Goal: Check status: Check status

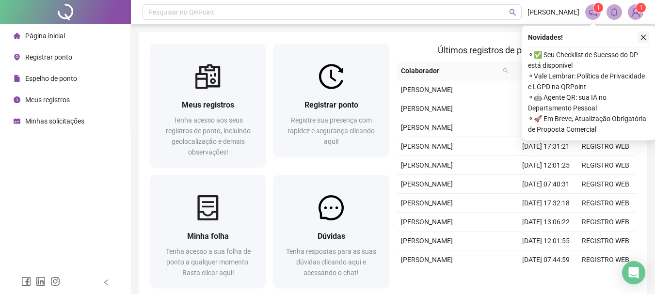
click at [642, 36] on icon "close" at bounding box center [643, 37] width 5 height 5
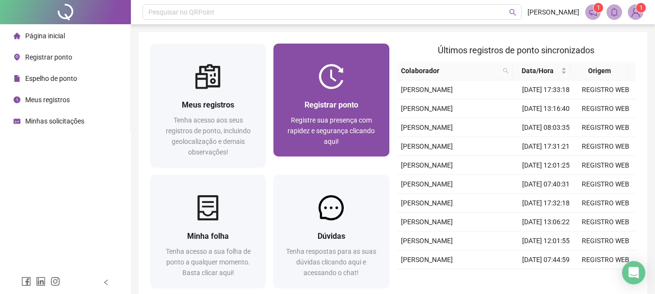
click at [329, 100] on span "Registrar ponto" at bounding box center [332, 104] width 54 height 9
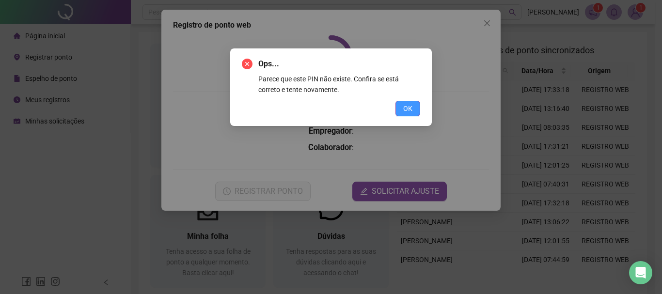
click at [408, 107] on span "OK" at bounding box center [408, 108] width 9 height 11
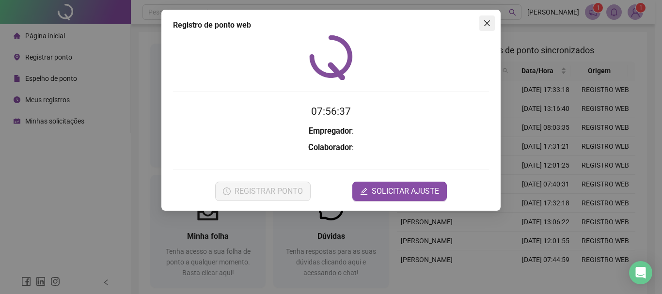
click at [485, 23] on icon "close" at bounding box center [488, 23] width 8 height 8
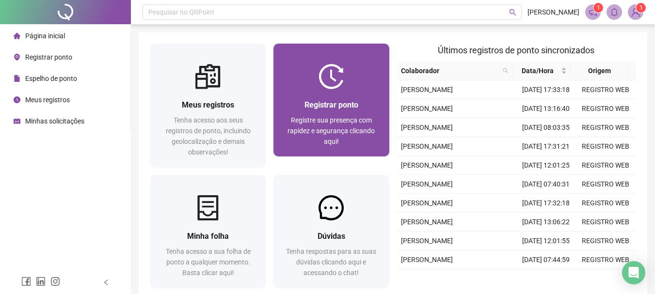
click at [357, 114] on div "Registrar ponto Registre sua presença com rapidez e segurança clicando aqui!" at bounding box center [331, 123] width 92 height 48
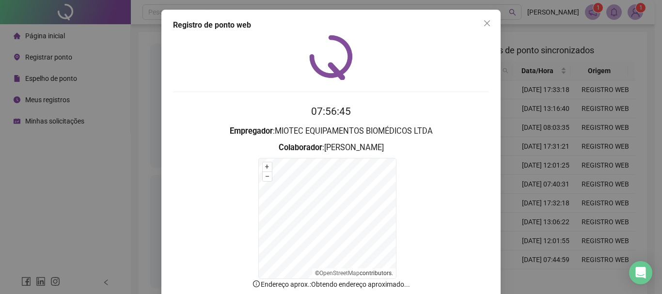
scroll to position [60, 0]
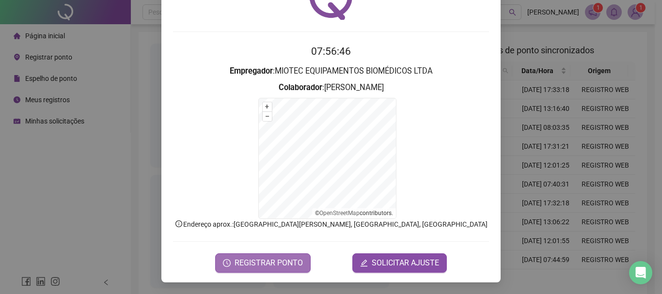
click at [258, 262] on span "REGISTRAR PONTO" at bounding box center [269, 264] width 68 height 12
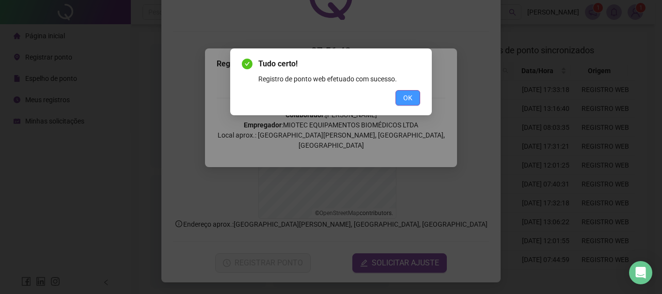
click at [407, 100] on span "OK" at bounding box center [408, 98] width 9 height 11
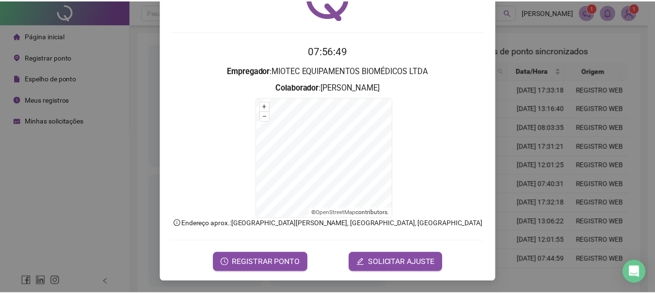
scroll to position [0, 0]
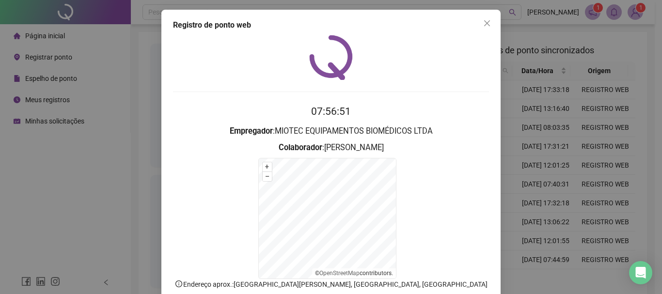
click at [484, 24] on icon "close" at bounding box center [488, 23] width 8 height 8
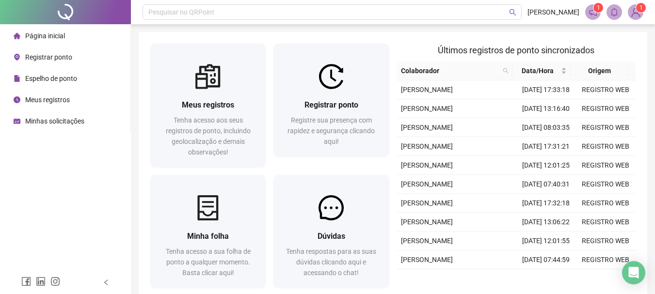
click at [55, 75] on span "Espelho de ponto" at bounding box center [51, 79] width 52 height 8
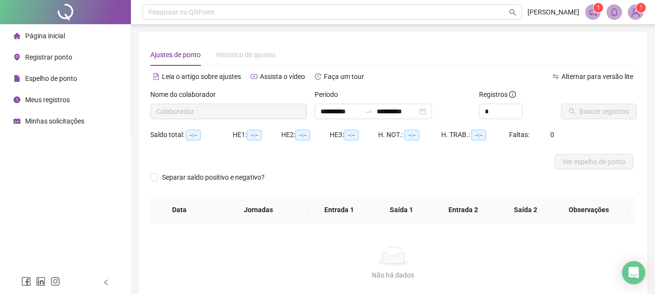
type input "**********"
click at [603, 111] on span "Buscar registros" at bounding box center [604, 111] width 49 height 11
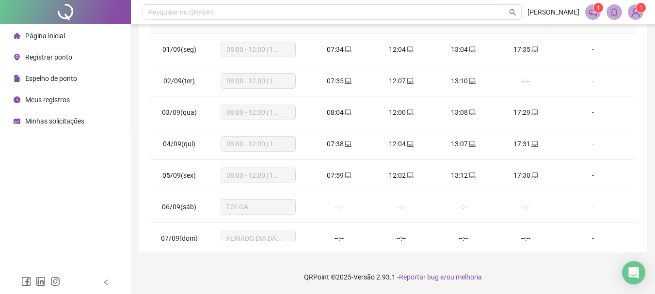
click at [592, 6] on span at bounding box center [593, 12] width 16 height 16
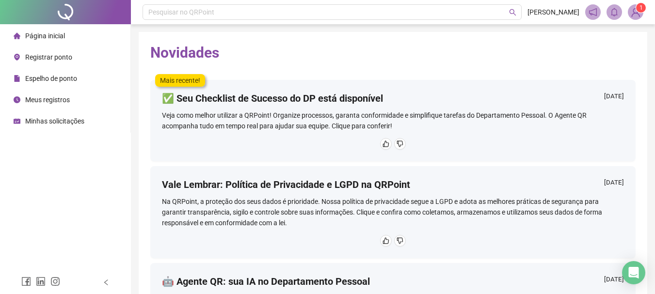
drag, startPoint x: 3, startPoint y: 0, endPoint x: 46, endPoint y: 186, distance: 190.6
click at [46, 186] on div "Página inicial Registrar ponto Espelho de ponto Meus registros Minhas solicitaç…" at bounding box center [65, 135] width 131 height 271
click at [32, 30] on div "Página inicial" at bounding box center [39, 35] width 51 height 19
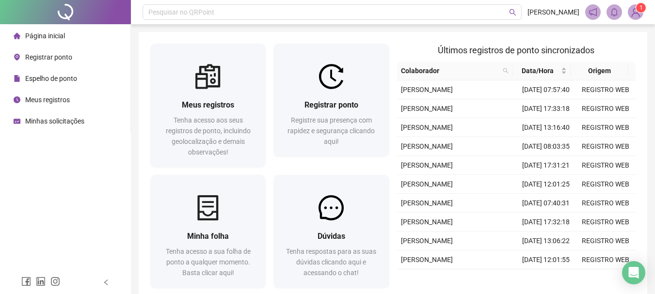
click at [61, 34] on span "Página inicial" at bounding box center [45, 36] width 40 height 8
click at [33, 32] on span "Página inicial" at bounding box center [45, 36] width 40 height 8
click at [638, 9] on sup "1" at bounding box center [641, 8] width 10 height 10
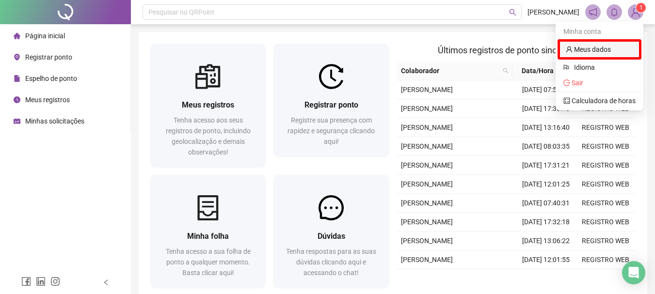
click at [589, 46] on link "Meus dados" at bounding box center [588, 50] width 45 height 8
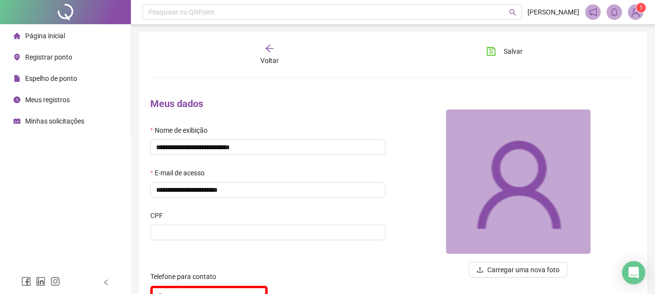
click at [56, 98] on span "Meus registros" at bounding box center [47, 100] width 45 height 8
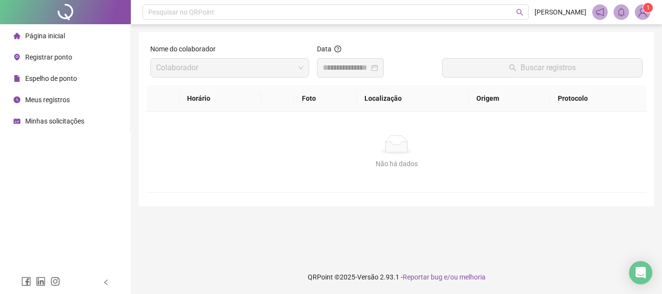
click at [66, 118] on span "Minhas solicitações" at bounding box center [54, 121] width 59 height 8
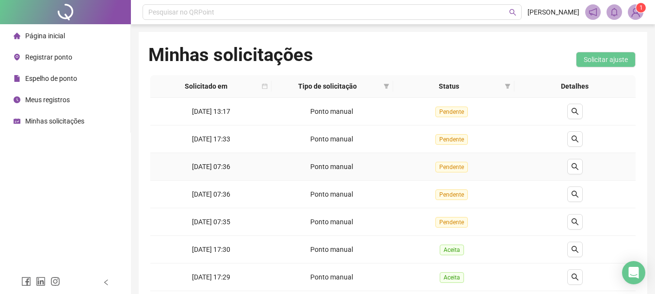
click at [262, 166] on td "[DATE] 07:36" at bounding box center [210, 167] width 121 height 28
click at [449, 171] on span "Pendente" at bounding box center [452, 167] width 32 height 11
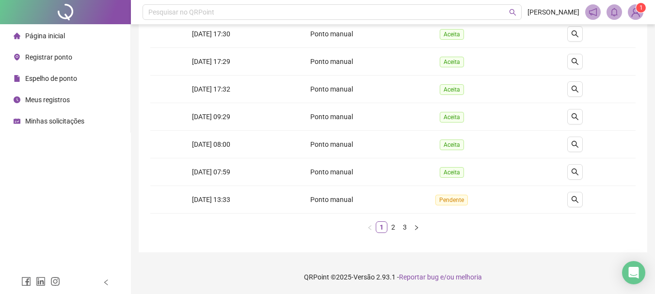
scroll to position [22, 0]
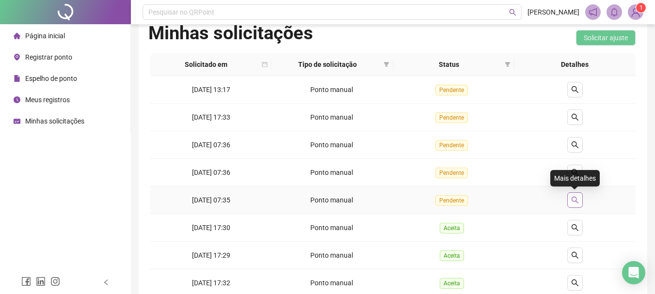
click at [577, 202] on icon "search" at bounding box center [575, 200] width 7 height 7
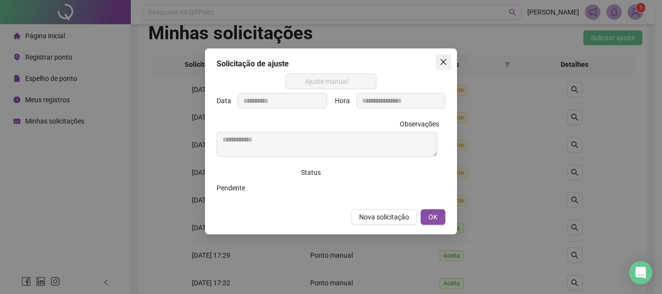
click at [446, 62] on icon "close" at bounding box center [444, 62] width 8 height 8
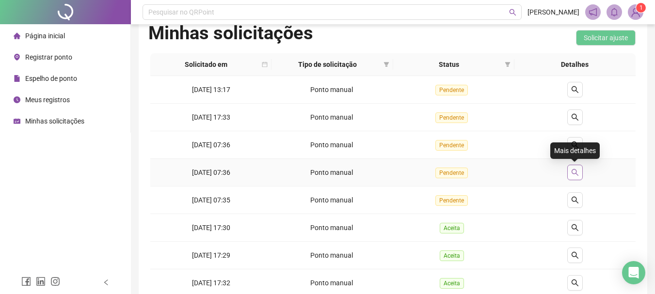
click at [576, 168] on button "button" at bounding box center [575, 173] width 16 height 16
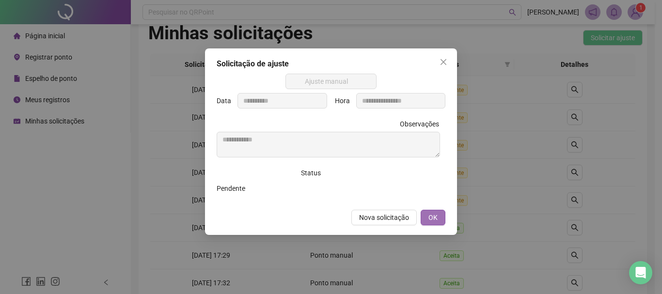
click at [437, 215] on span "OK" at bounding box center [433, 217] width 9 height 11
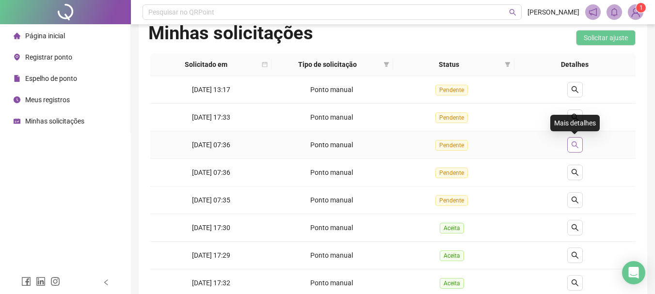
click at [573, 145] on icon "search" at bounding box center [575, 145] width 8 height 8
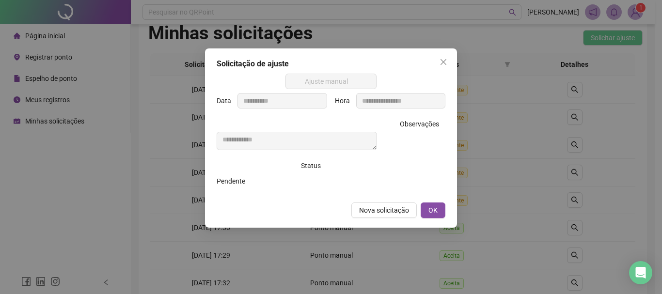
click at [444, 213] on button "OK" at bounding box center [433, 211] width 25 height 16
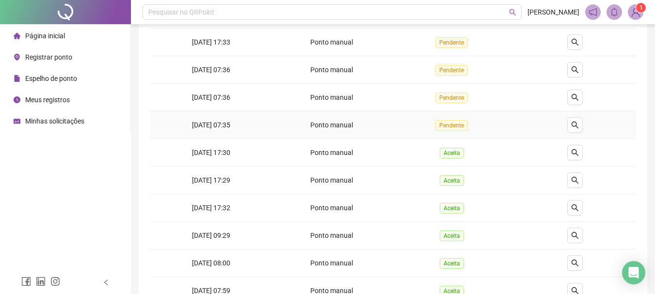
scroll to position [216, 0]
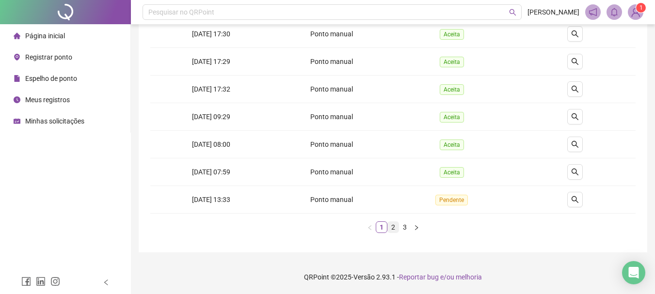
click at [398, 226] on link "2" at bounding box center [393, 227] width 11 height 11
click at [402, 231] on link "3" at bounding box center [405, 227] width 11 height 11
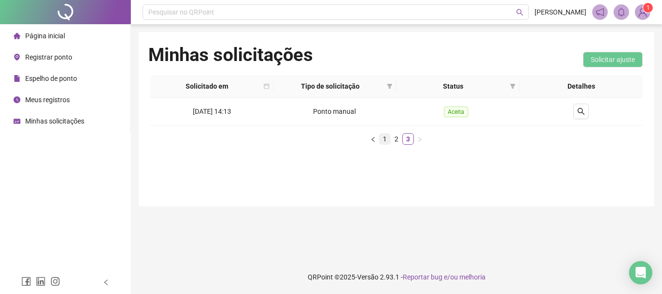
click at [386, 137] on link "1" at bounding box center [385, 139] width 11 height 11
